Goal: Information Seeking & Learning: Learn about a topic

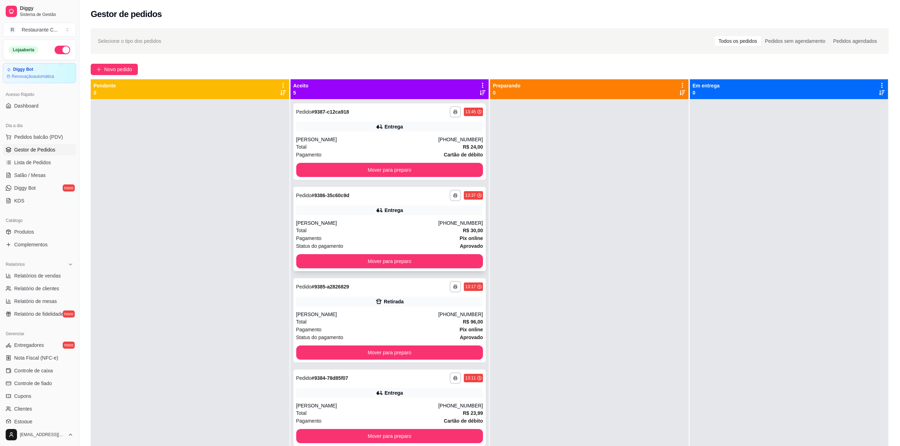
click at [363, 224] on div "[PERSON_NAME]" at bounding box center [367, 223] width 142 height 7
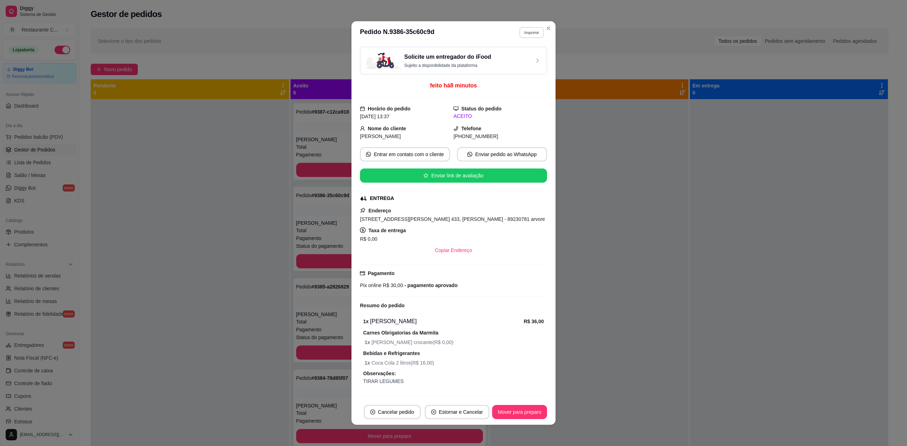
click at [525, 31] on button "Imprimir" at bounding box center [531, 32] width 24 height 11
click at [519, 60] on button "Delivery" at bounding box center [516, 57] width 50 height 11
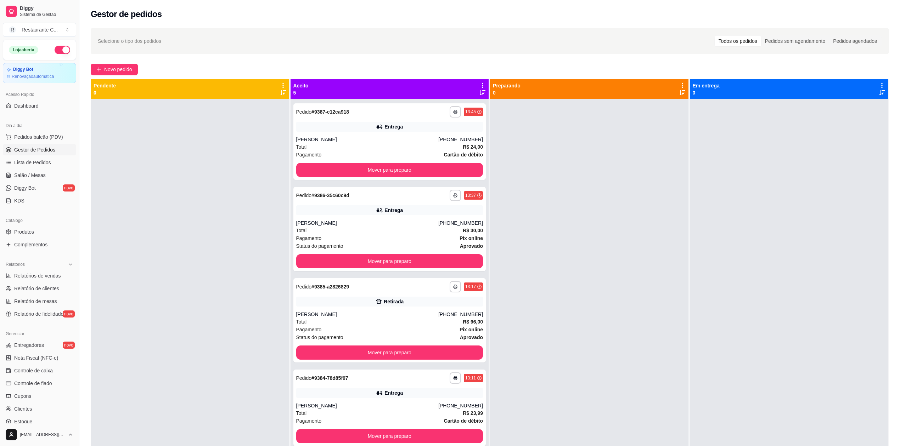
click at [876, 240] on div at bounding box center [789, 322] width 198 height 446
click at [753, 39] on div "Todos os pedidos" at bounding box center [737, 41] width 46 height 10
click at [714, 36] on input "Todos os pedidos" at bounding box center [714, 36] width 0 height 0
click at [482, 87] on icon at bounding box center [482, 85] width 1 height 5
click at [542, 183] on div at bounding box center [589, 322] width 198 height 446
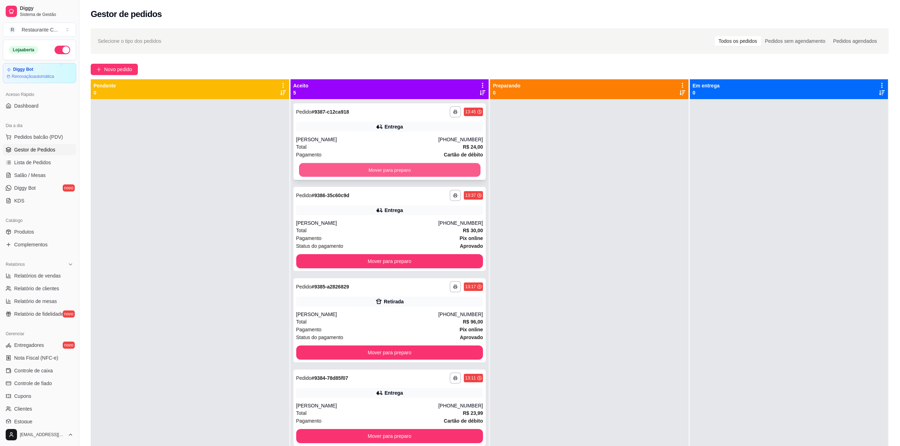
click at [451, 171] on button "Mover para preparo" at bounding box center [389, 170] width 181 height 14
click at [450, 171] on div "Mover para preparo" at bounding box center [389, 170] width 187 height 14
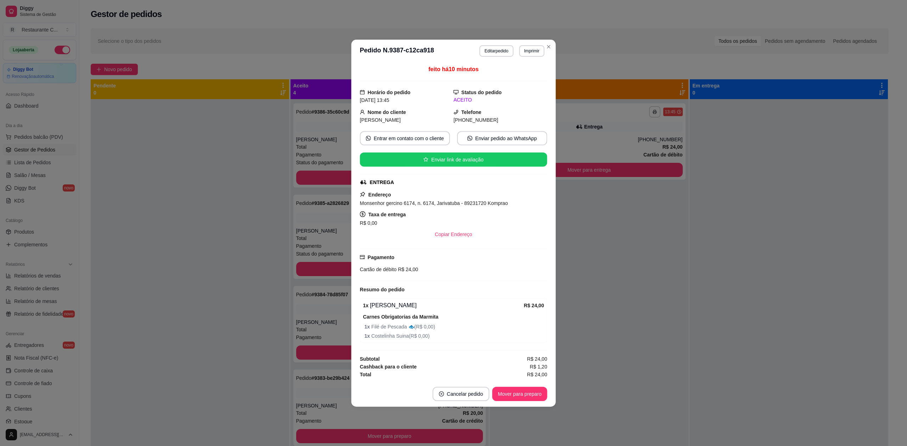
click at [450, 171] on div "feito há 10 minutos Horário do pedido [DATE] 13:45 Status do pedido ACEITO Nome…" at bounding box center [453, 221] width 187 height 313
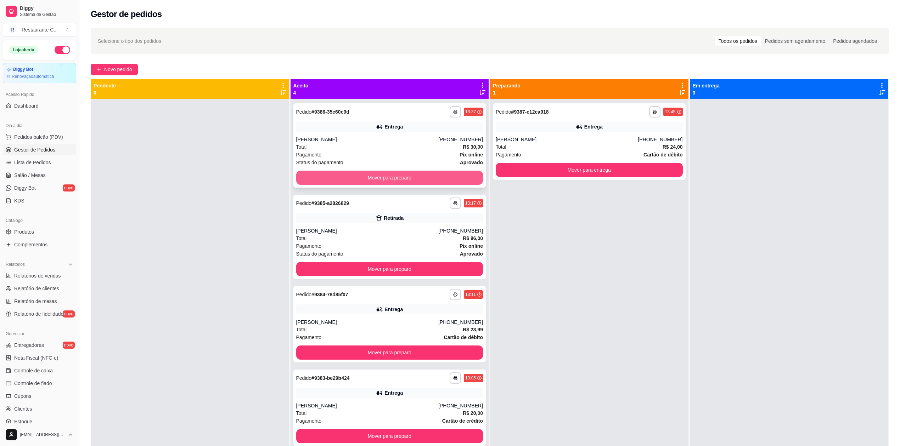
click at [300, 179] on button "Mover para preparo" at bounding box center [389, 178] width 187 height 14
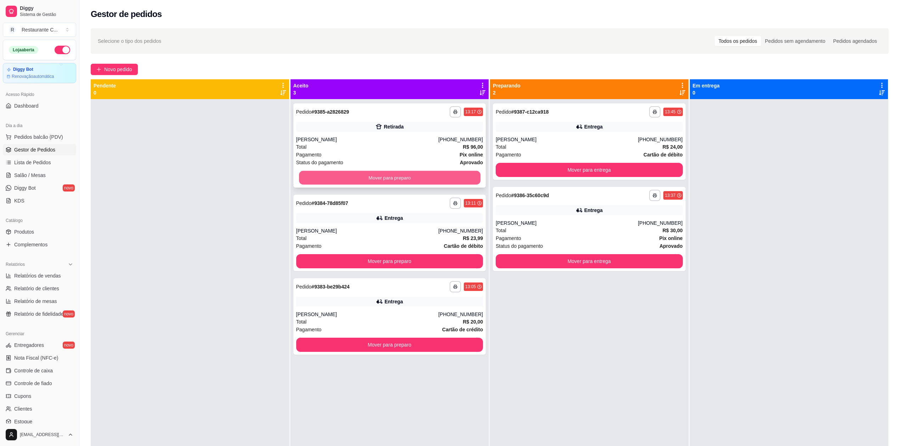
click at [302, 180] on button "Mover para preparo" at bounding box center [389, 178] width 181 height 14
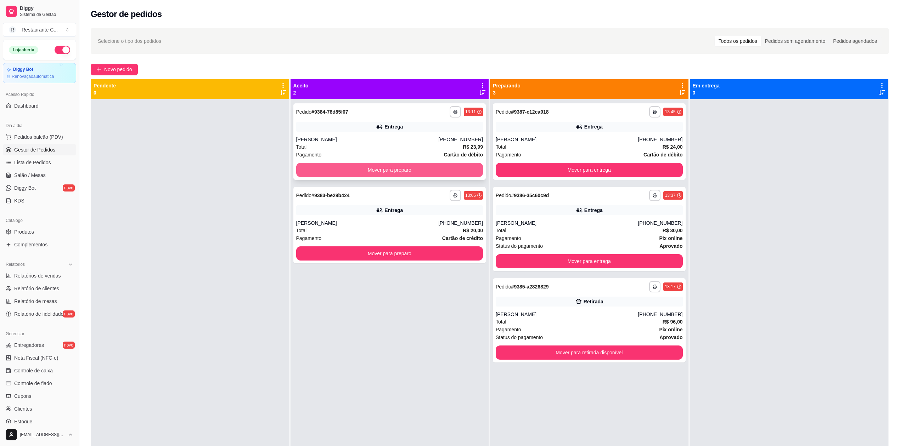
click at [308, 171] on button "Mover para preparo" at bounding box center [389, 170] width 187 height 14
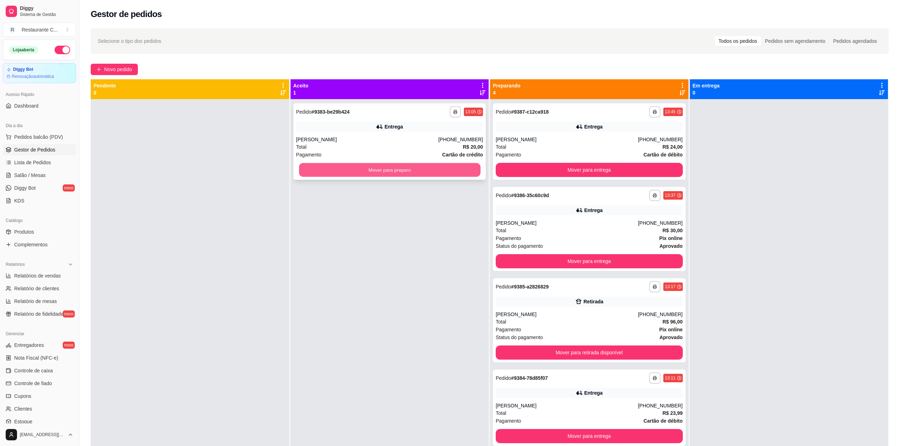
click at [325, 171] on button "Mover para preparo" at bounding box center [389, 170] width 181 height 14
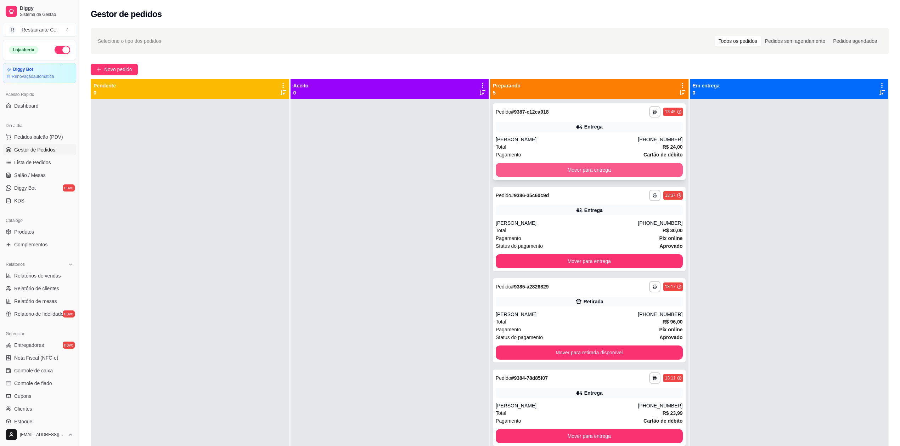
click at [613, 169] on button "Mover para entrega" at bounding box center [589, 170] width 187 height 14
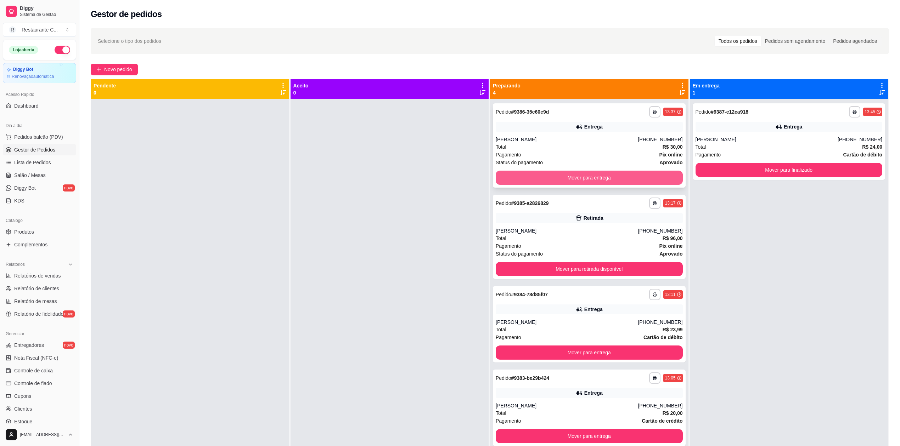
click at [644, 176] on button "Mover para entrega" at bounding box center [589, 178] width 187 height 14
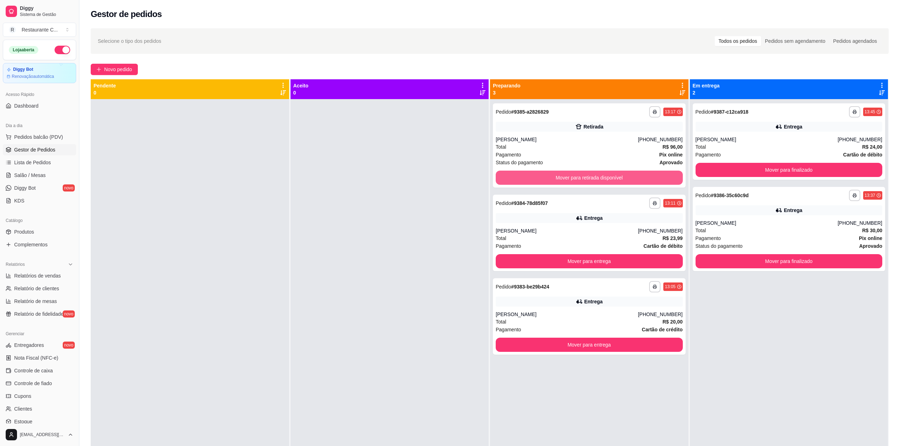
click at [649, 176] on button "Mover para retirada disponível" at bounding box center [589, 178] width 187 height 14
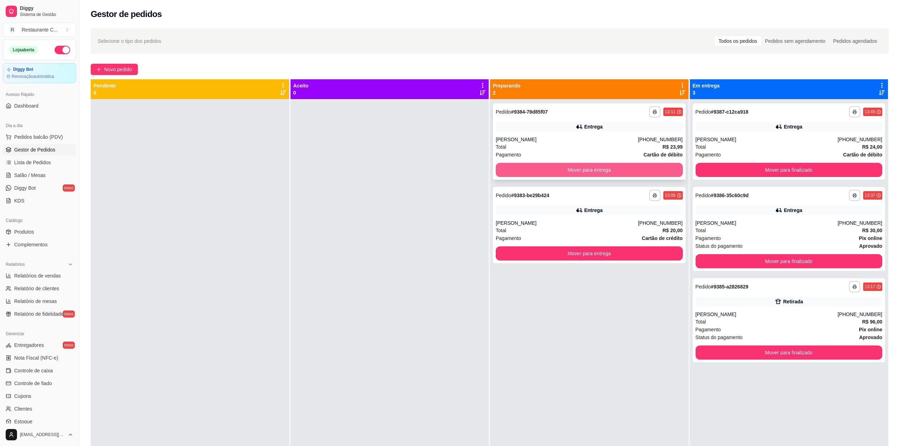
click at [649, 168] on button "Mover para entrega" at bounding box center [589, 170] width 187 height 14
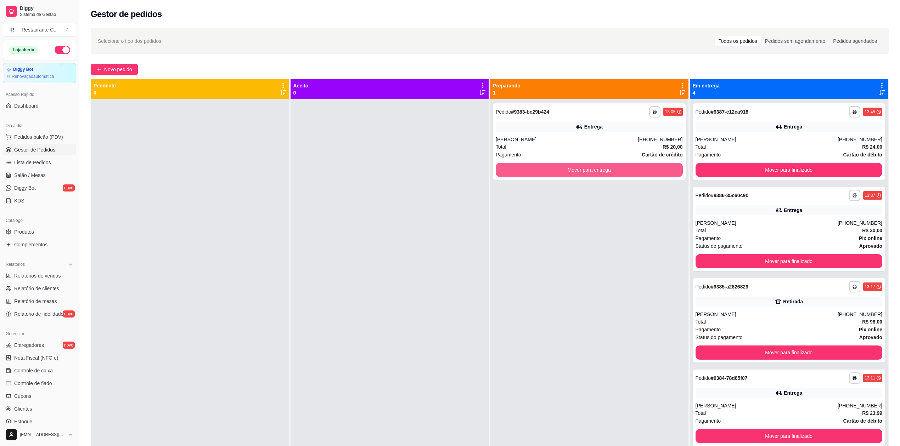
click at [649, 169] on button "Mover para entrega" at bounding box center [589, 170] width 187 height 14
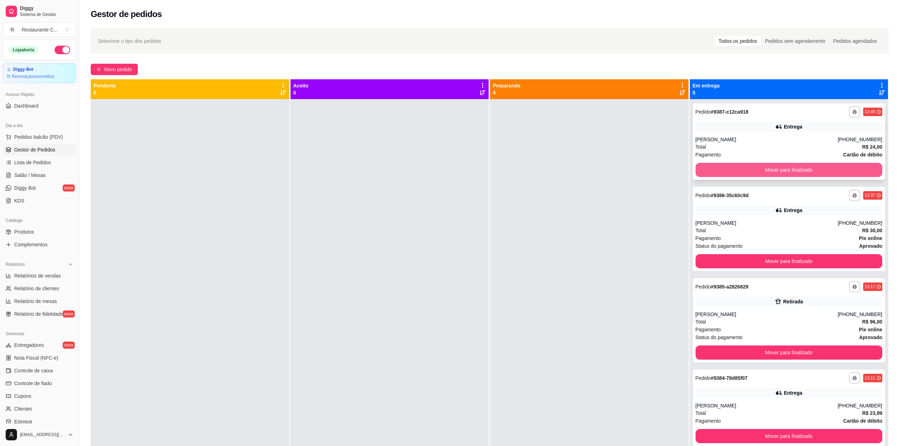
click at [780, 168] on button "Mover para finalizado" at bounding box center [788, 170] width 187 height 14
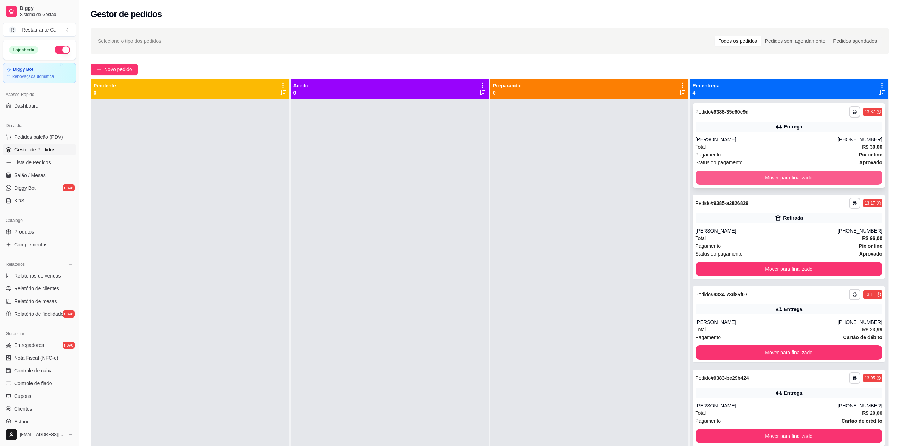
click at [785, 176] on button "Mover para finalizado" at bounding box center [788, 178] width 187 height 14
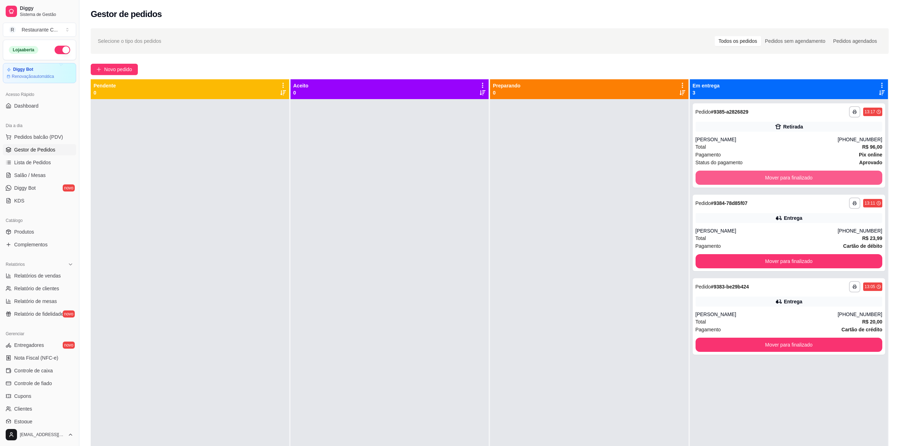
click at [785, 176] on button "Mover para finalizado" at bounding box center [788, 178] width 187 height 14
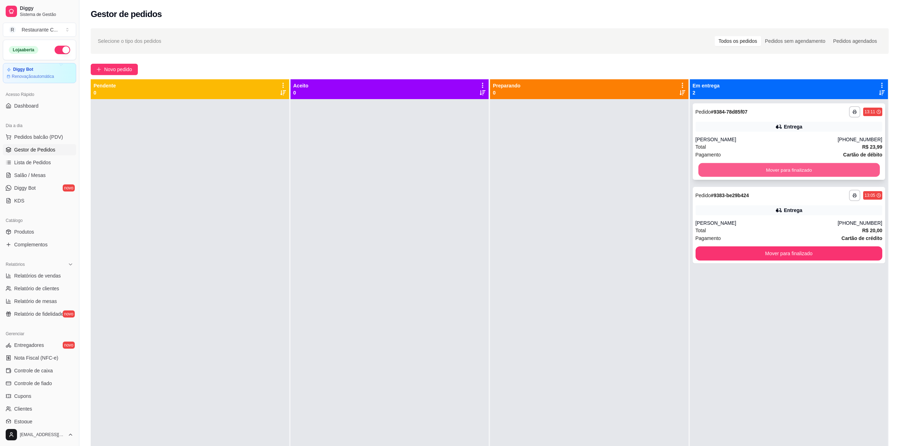
click at [786, 166] on button "Mover para finalizado" at bounding box center [788, 170] width 181 height 14
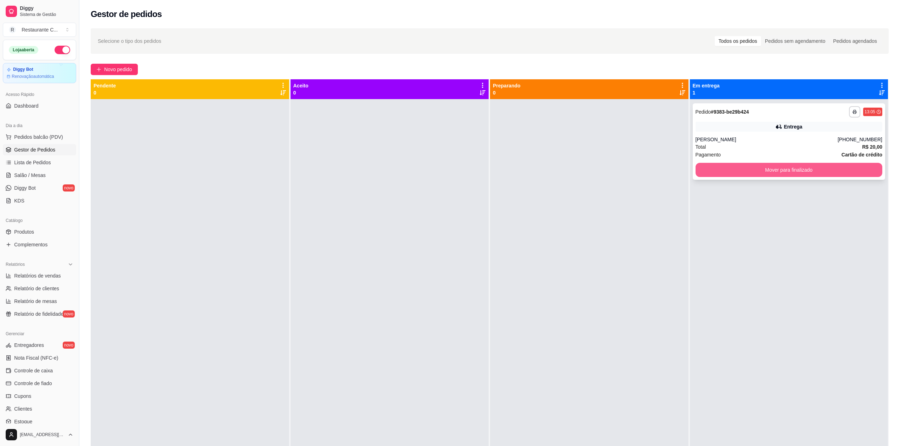
click at [791, 166] on button "Mover para finalizado" at bounding box center [788, 170] width 187 height 14
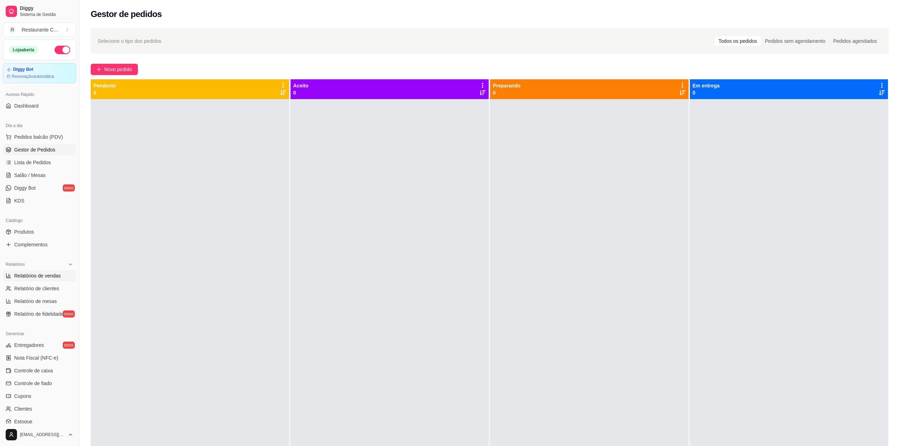
click at [43, 274] on span "Relatórios de vendas" at bounding box center [37, 275] width 47 height 7
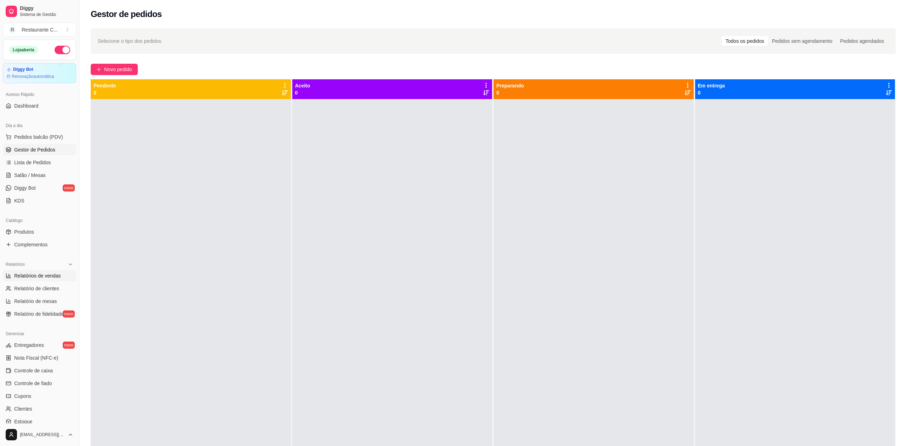
select select "ALL"
select select "0"
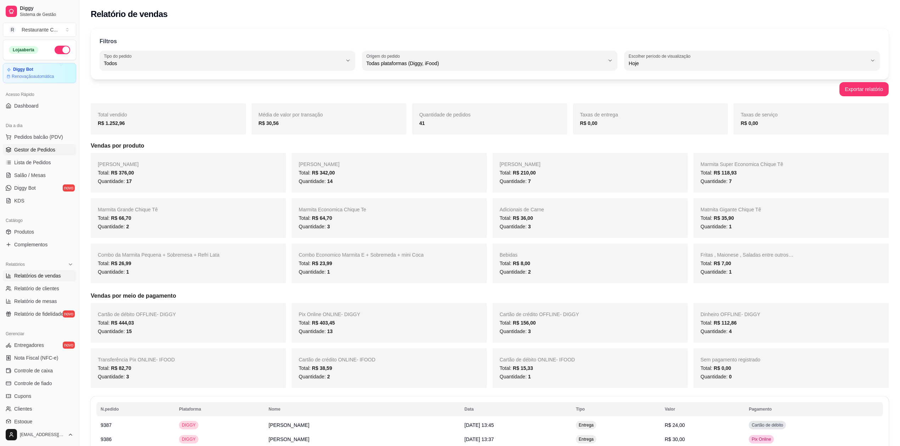
click at [40, 149] on span "Gestor de Pedidos" at bounding box center [34, 149] width 41 height 7
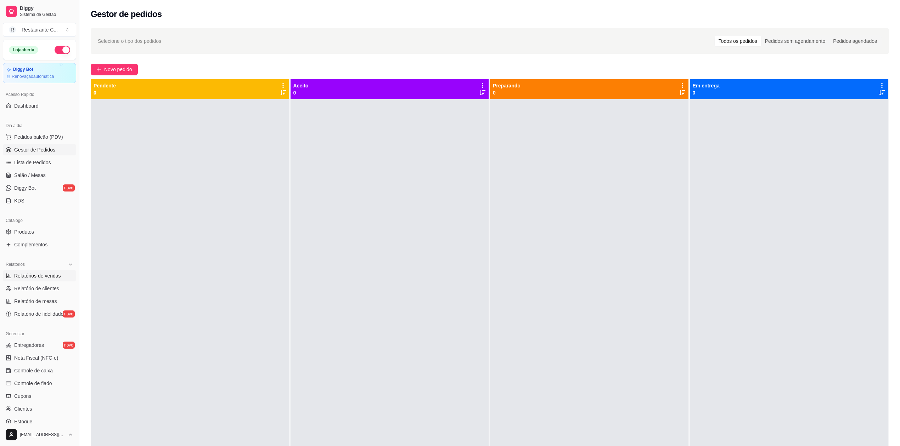
click at [47, 274] on span "Relatórios de vendas" at bounding box center [37, 275] width 47 height 7
select select "ALL"
select select "0"
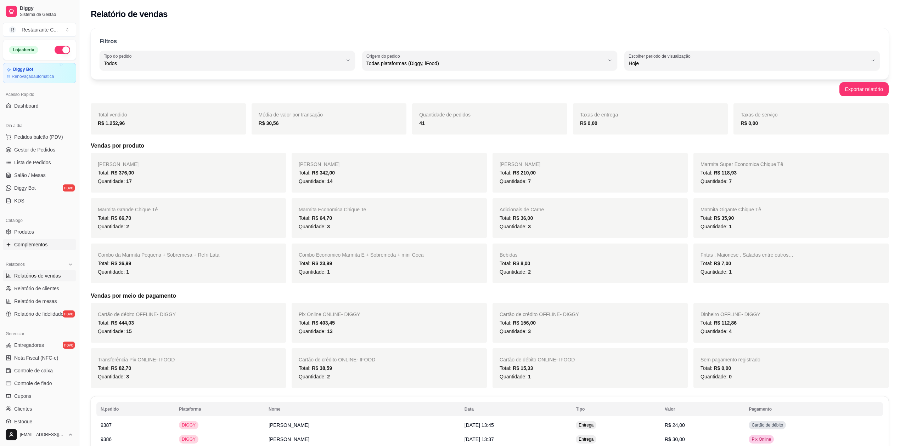
drag, startPoint x: 40, startPoint y: 242, endPoint x: 42, endPoint y: 247, distance: 4.8
click at [40, 242] on span "Complementos" at bounding box center [30, 244] width 33 height 7
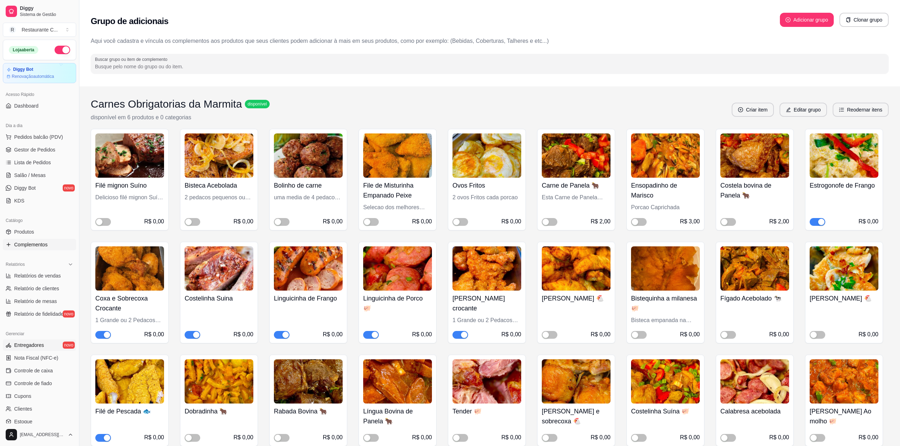
click at [37, 341] on link "Entregadores novo" at bounding box center [39, 345] width 73 height 11
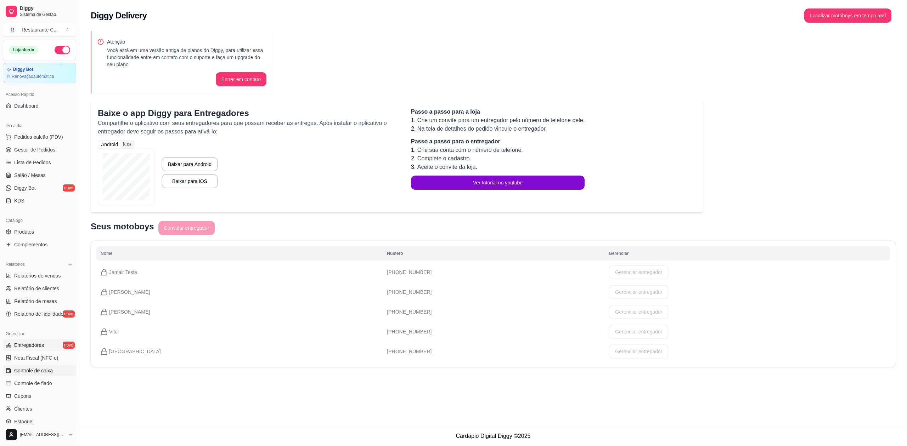
click at [39, 373] on span "Controle de caixa" at bounding box center [33, 370] width 39 height 7
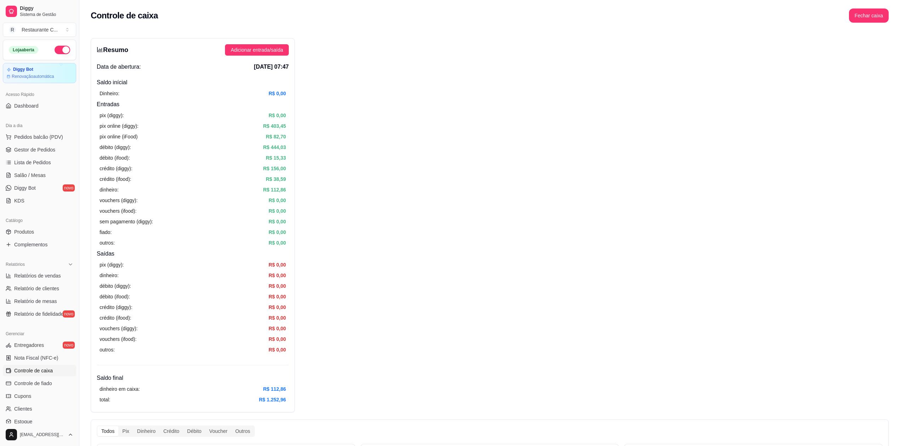
click at [44, 149] on span "Gestor de Pedidos" at bounding box center [34, 149] width 41 height 7
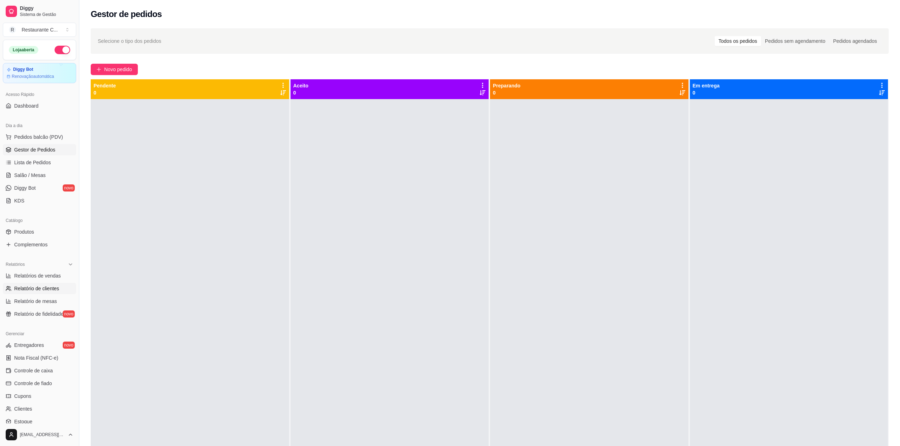
click at [45, 289] on span "Relatório de clientes" at bounding box center [36, 288] width 45 height 7
select select "30"
select select "HIGHEST_TOTAL_SPENT_WITH_ORDERS"
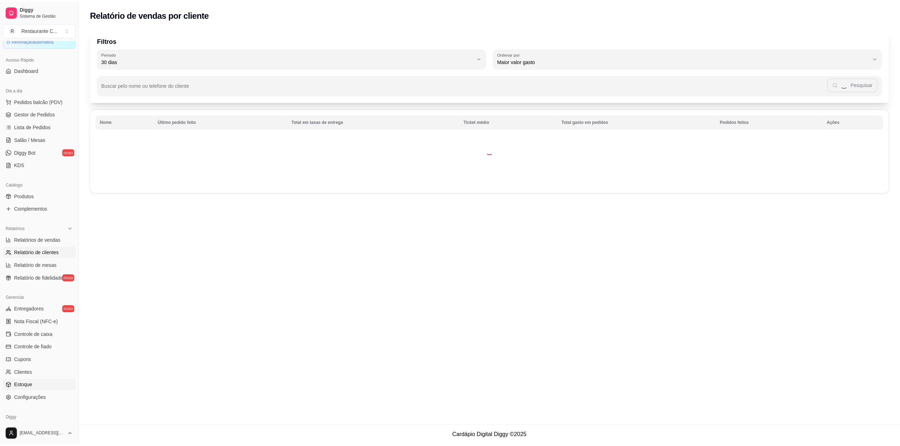
scroll to position [64, 0]
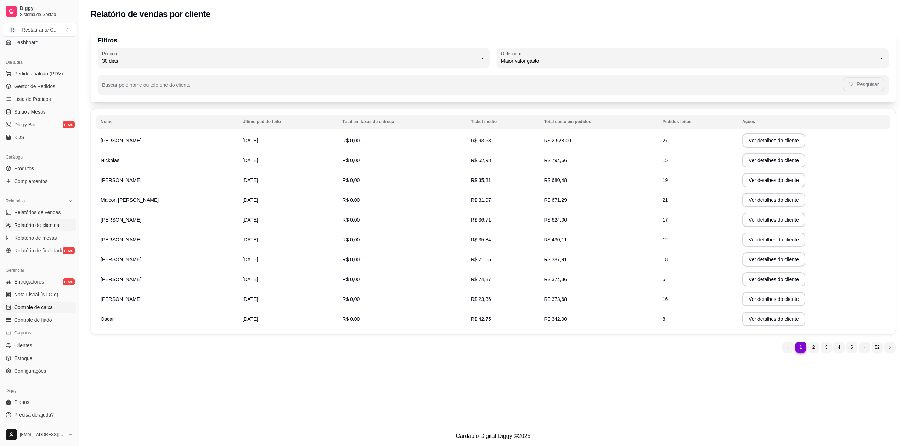
click at [47, 310] on span "Controle de caixa" at bounding box center [33, 307] width 39 height 7
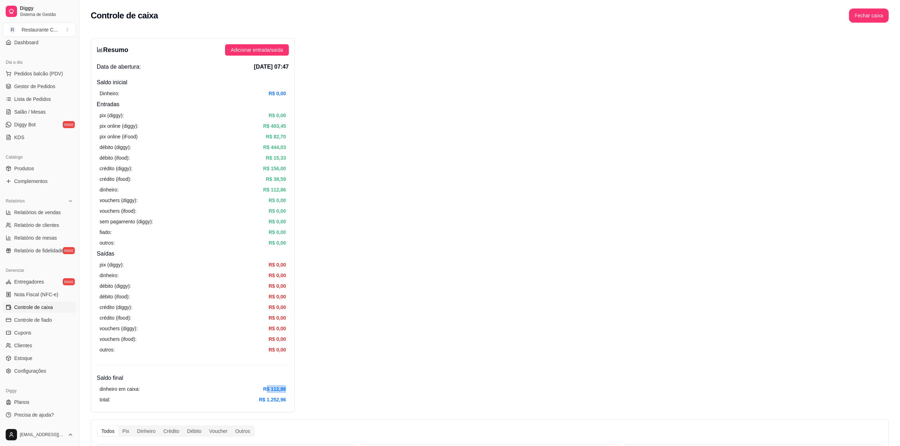
drag, startPoint x: 267, startPoint y: 388, endPoint x: 306, endPoint y: 389, distance: 39.3
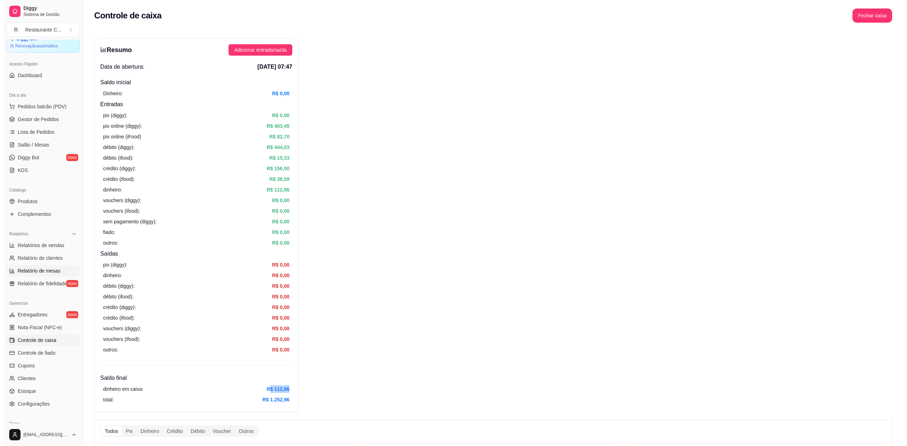
scroll to position [64, 0]
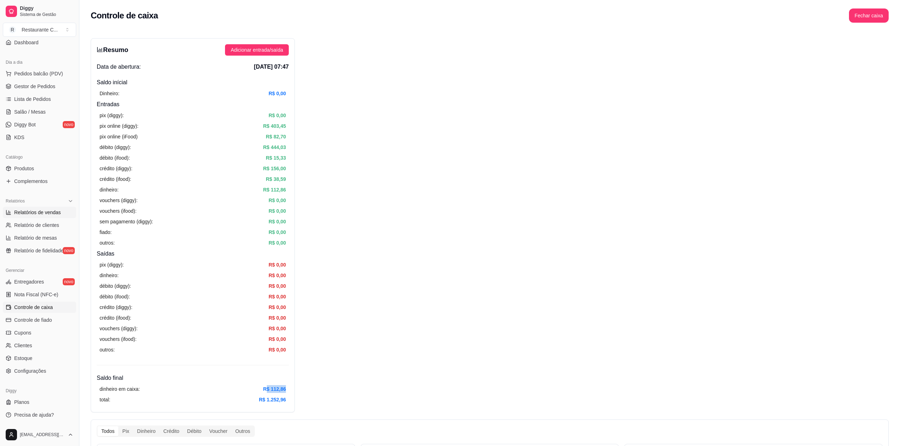
click at [54, 211] on span "Relatórios de vendas" at bounding box center [37, 212] width 47 height 7
select select "ALL"
select select "0"
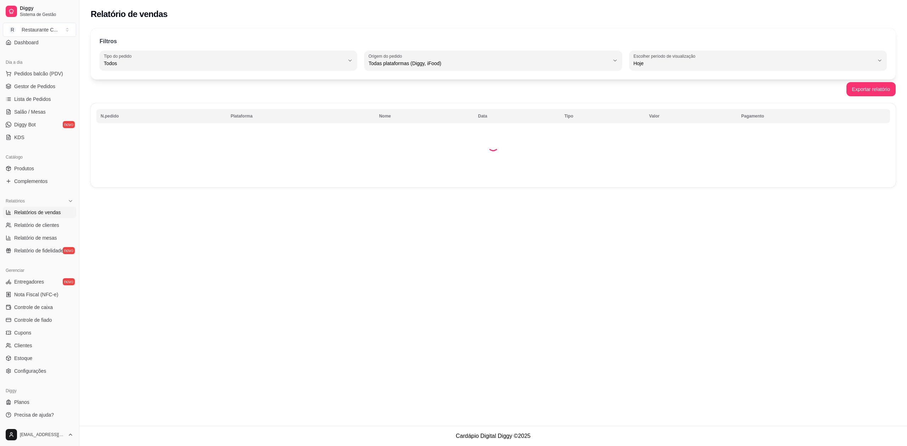
click at [412, 62] on span "Todas plataformas (Diggy, iFood)" at bounding box center [488, 63] width 240 height 7
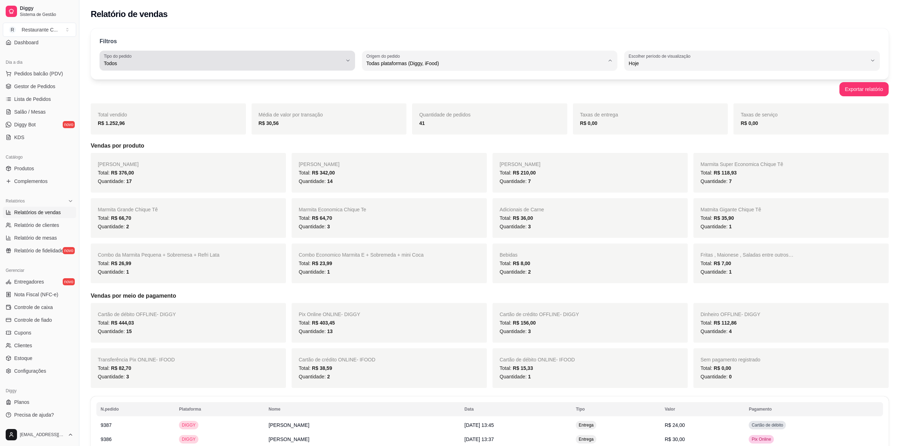
click at [209, 61] on span "Todos" at bounding box center [223, 63] width 238 height 7
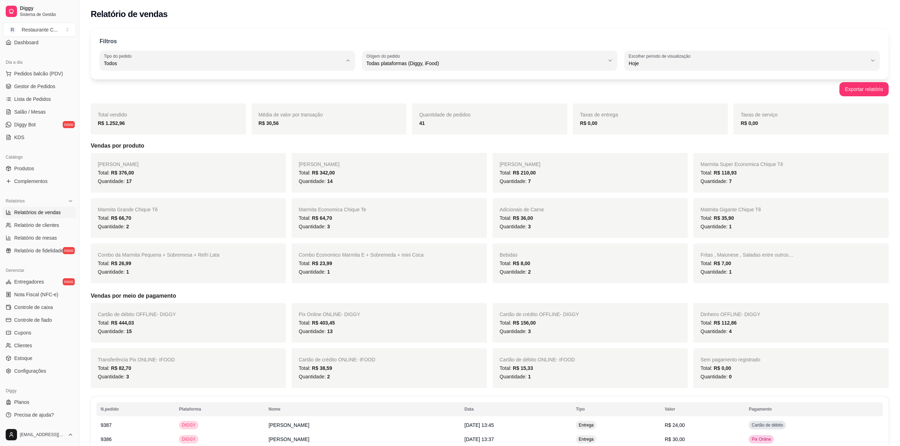
click at [145, 104] on span "Retirada" at bounding box center [223, 103] width 227 height 7
type input "PICKUP"
select select "PICKUP"
